Goal: Find specific page/section: Find specific page/section

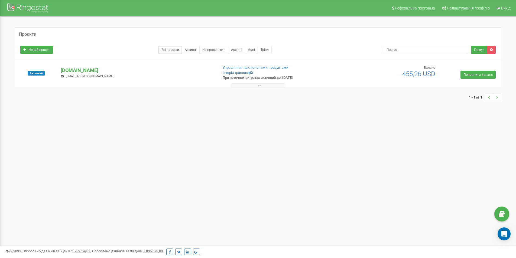
click at [258, 85] on icon at bounding box center [259, 86] width 2 height 4
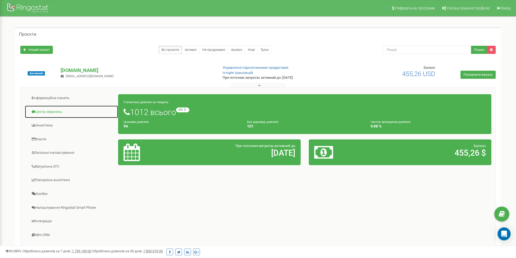
click at [61, 113] on link "Центр звернень" at bounding box center [72, 111] width 94 height 13
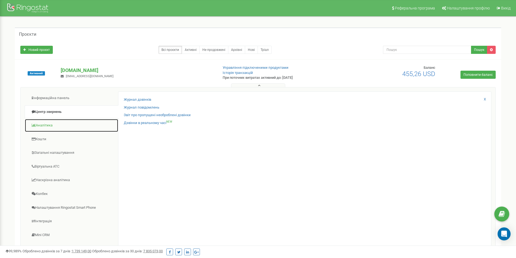
click at [63, 124] on link "Аналiтика" at bounding box center [72, 125] width 94 height 13
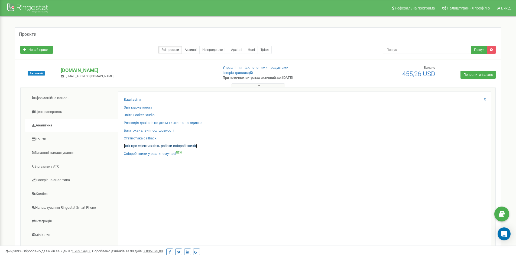
click at [146, 147] on link "Звіт про ефективність роботи співробітників" at bounding box center [160, 146] width 73 height 5
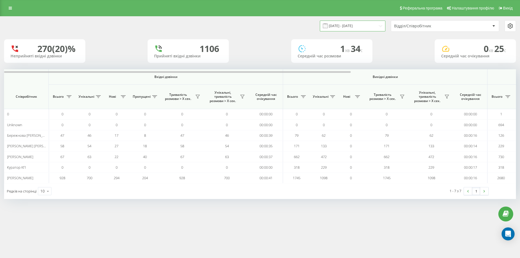
click at [341, 28] on input "19.08.2025 - 19.09.2025" at bounding box center [353, 26] width 66 height 11
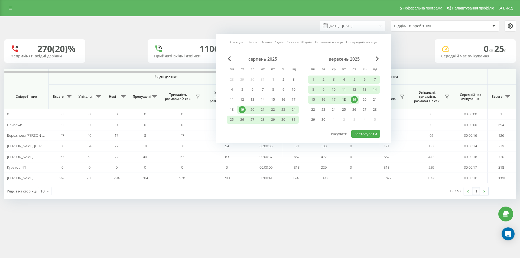
click at [345, 99] on div "18" at bounding box center [344, 99] width 7 height 7
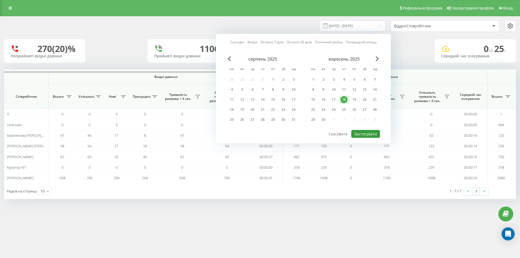
click at [368, 135] on button "Застосувати" at bounding box center [366, 134] width 29 height 8
type input "18.09.2025 - 18.09.2025"
